Goal: Transaction & Acquisition: Subscribe to service/newsletter

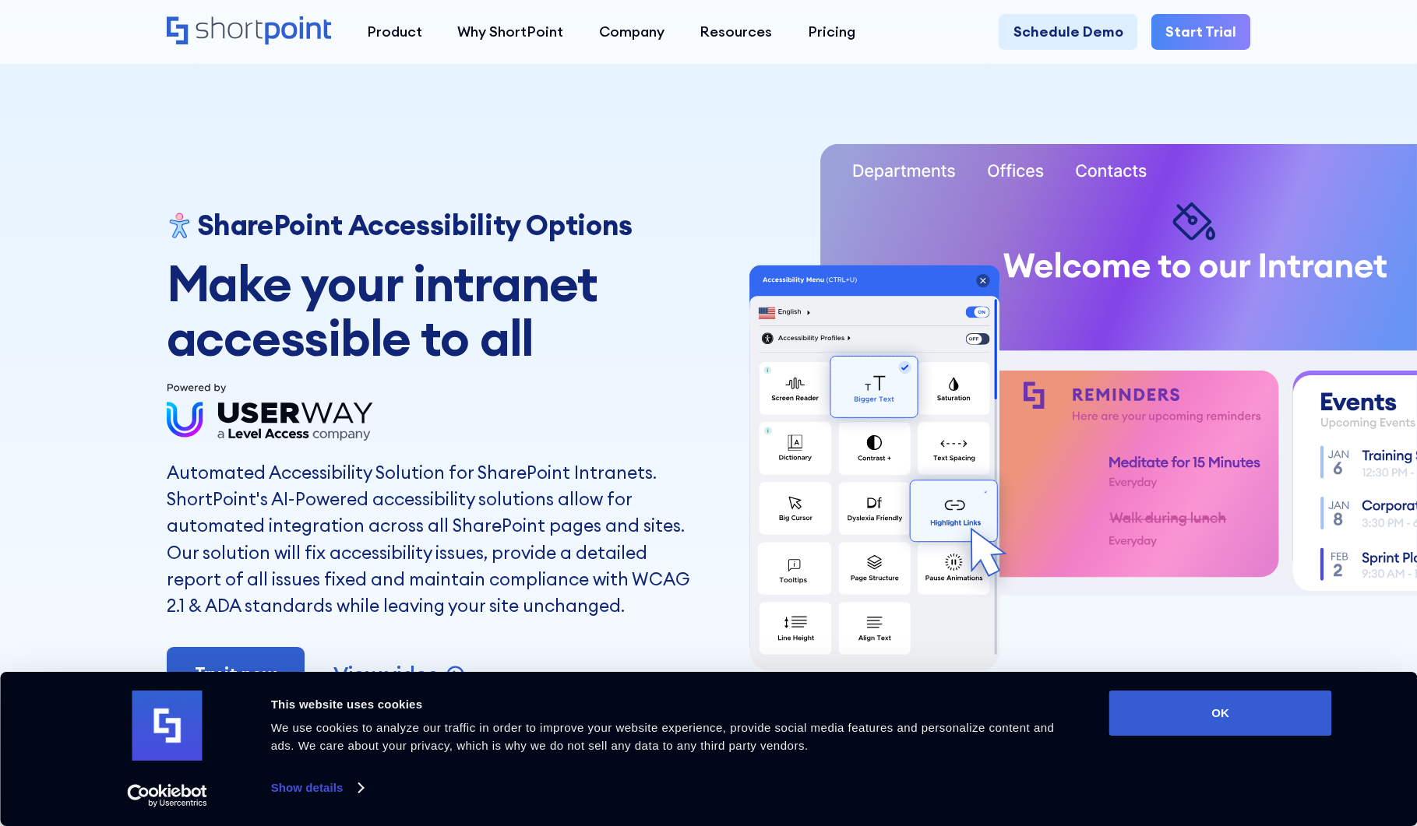
click at [1211, 37] on link "Start Trial" at bounding box center [1200, 31] width 99 height 35
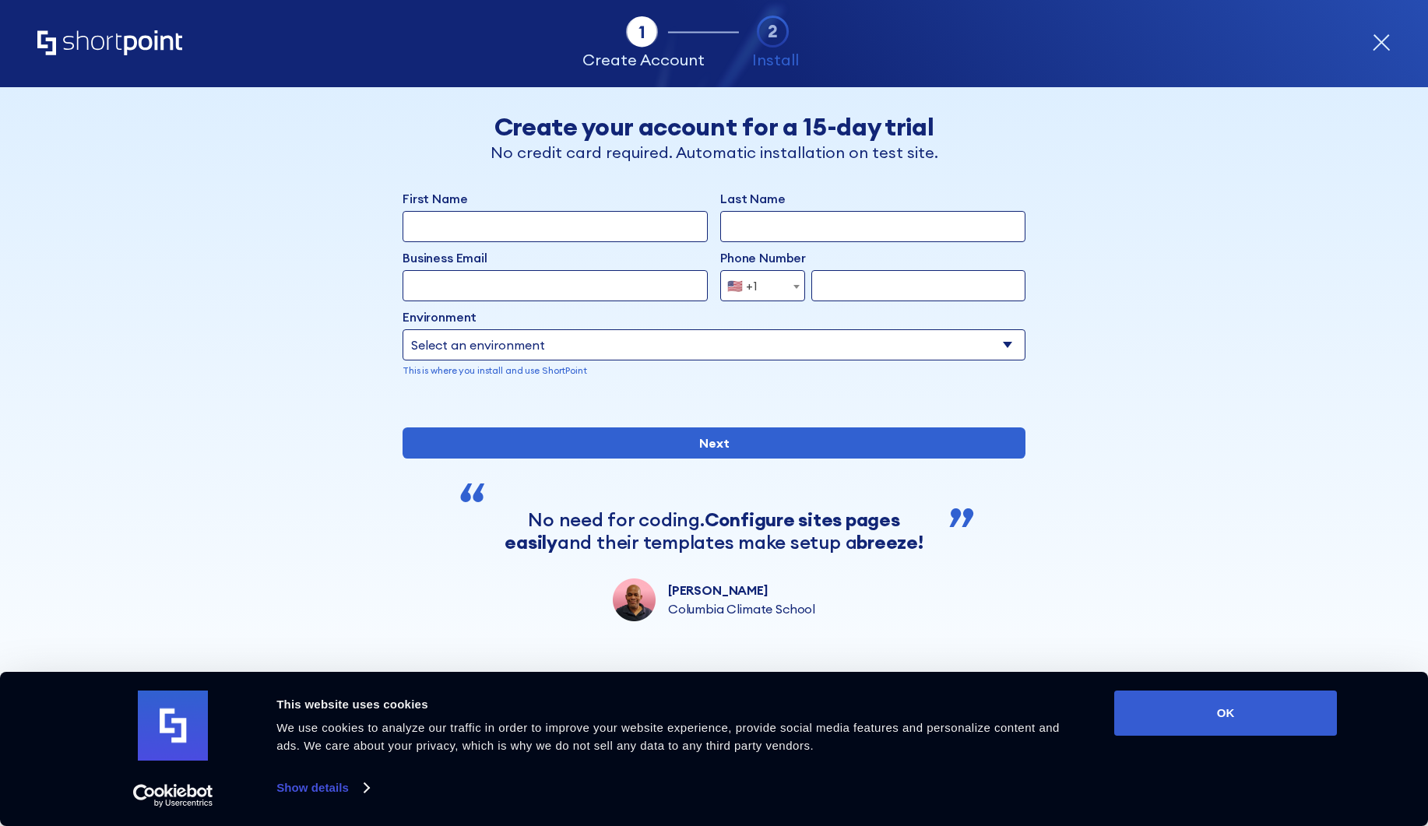
click at [1377, 44] on icon "form" at bounding box center [1381, 42] width 19 height 19
